Goal: Task Accomplishment & Management: Manage account settings

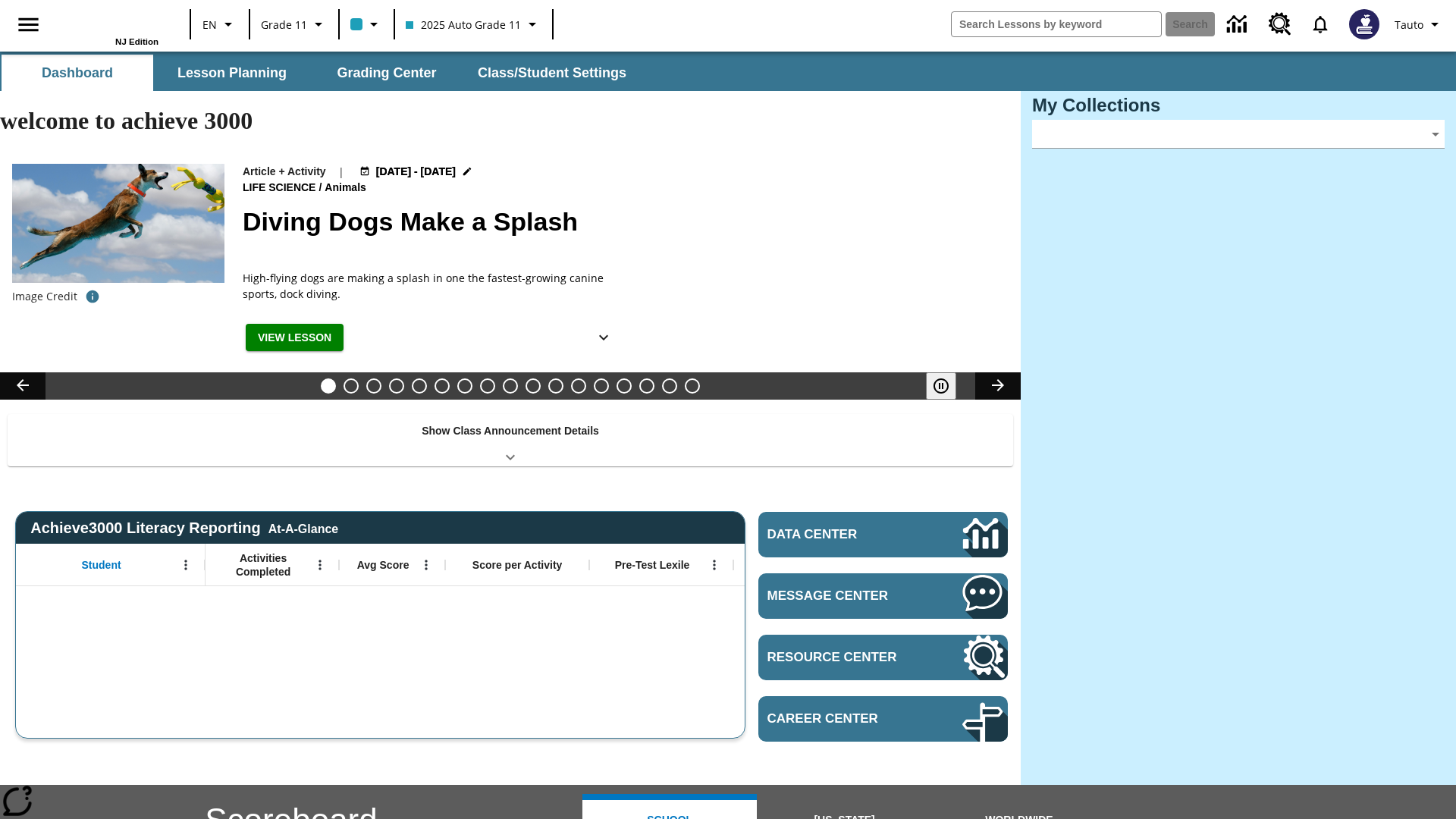
type input "-1"
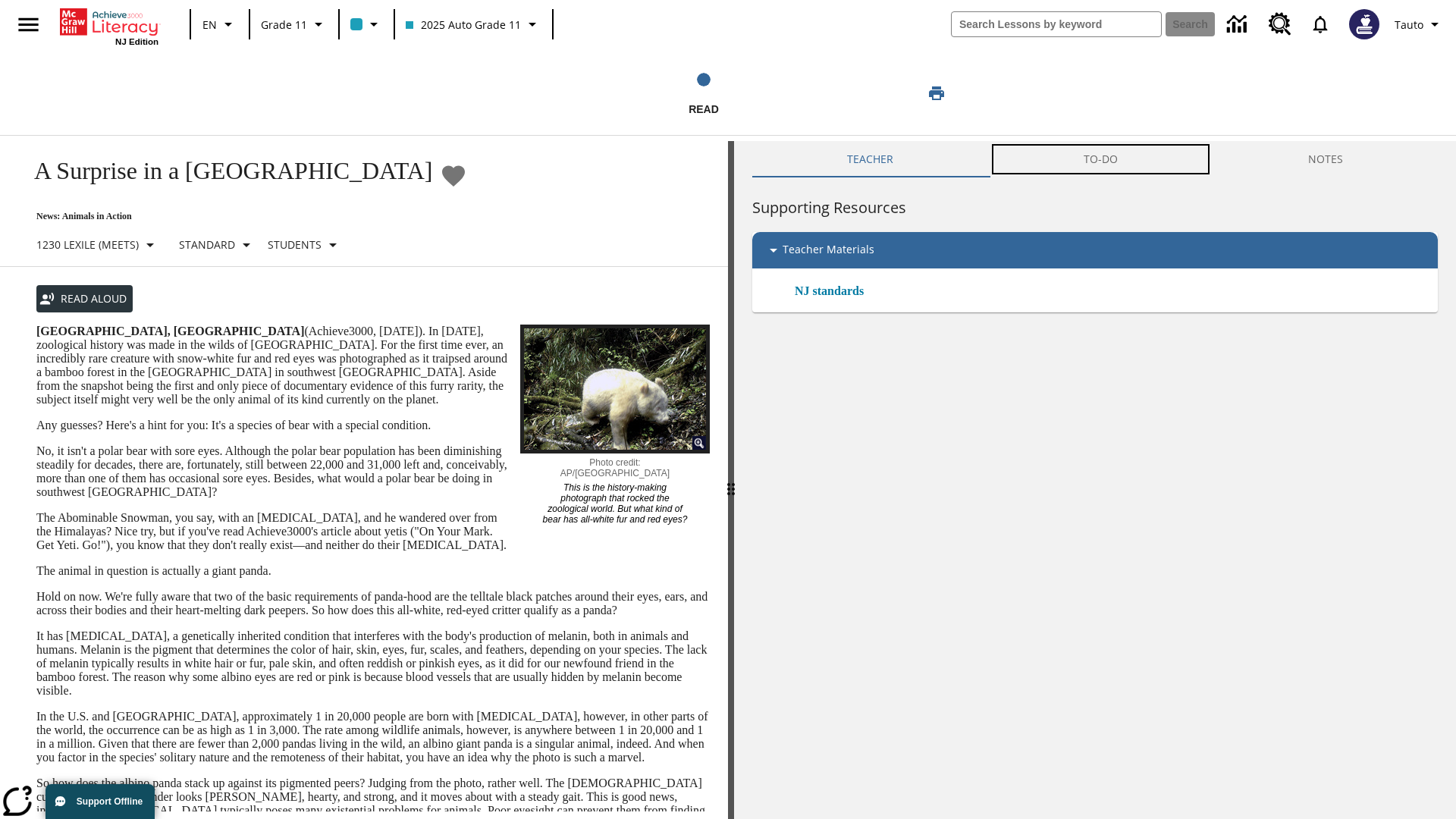
click at [1102, 159] on button "TO-DO" at bounding box center [1101, 159] width 224 height 36
